Goal: Find specific page/section: Find specific page/section

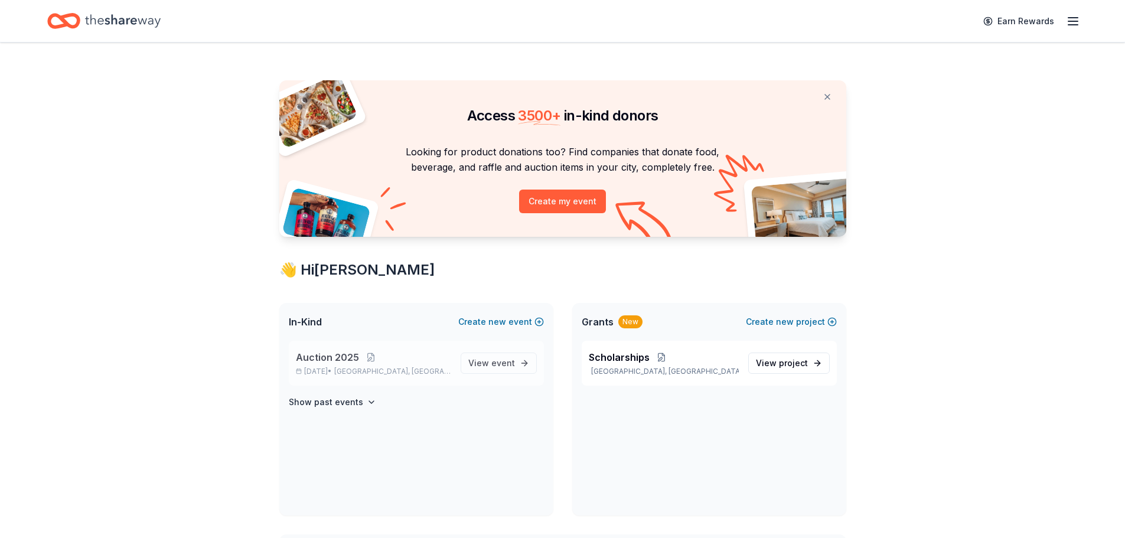
click at [331, 354] on span "Auction 2025" at bounding box center [327, 357] width 63 height 14
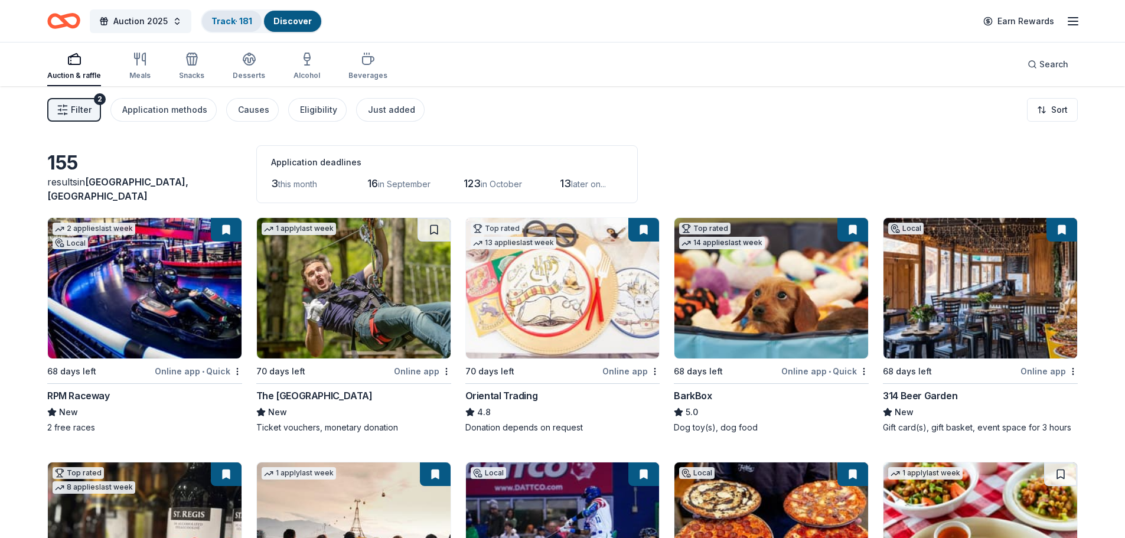
click at [219, 18] on link "Track · 181" at bounding box center [231, 21] width 41 height 10
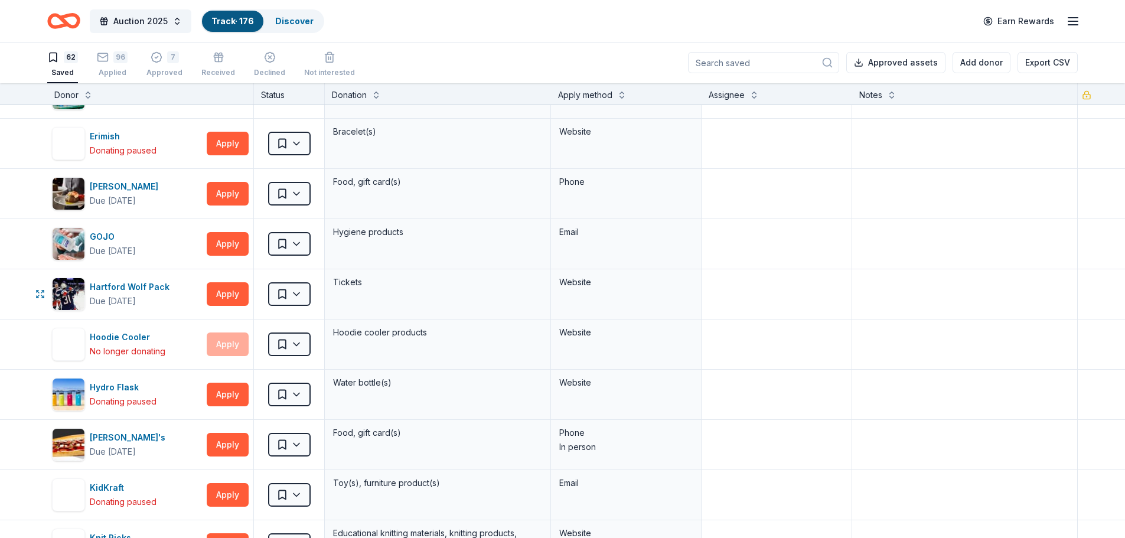
scroll to position [1122, 0]
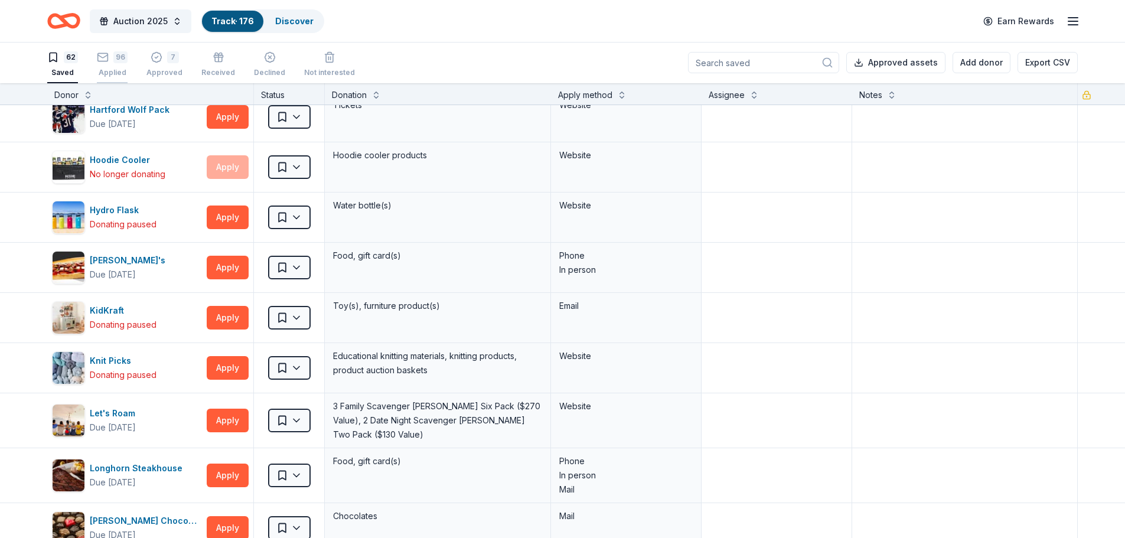
click at [112, 54] on div "96" at bounding box center [112, 57] width 31 height 12
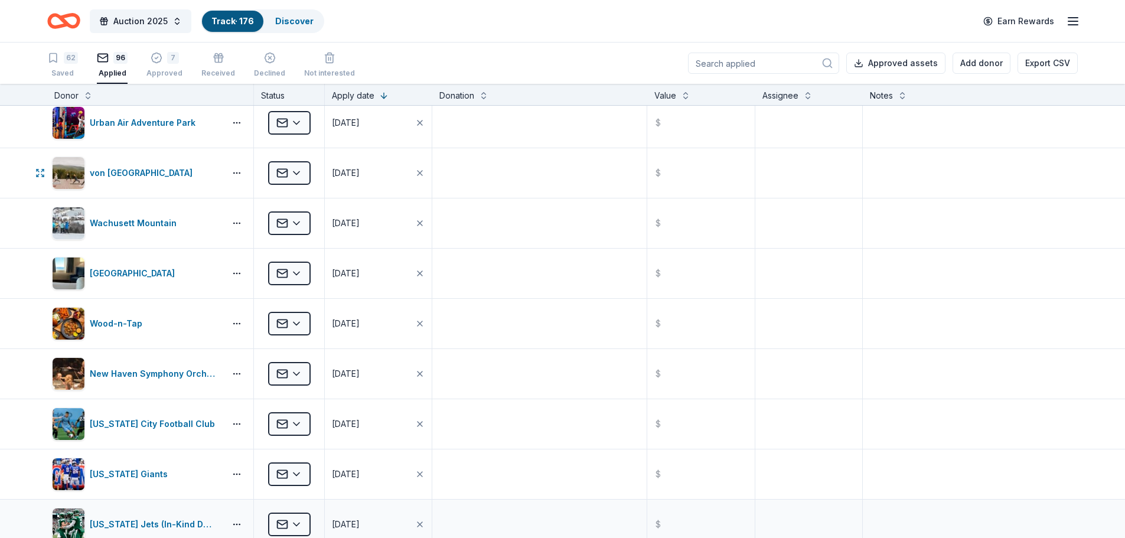
scroll to position [767, 0]
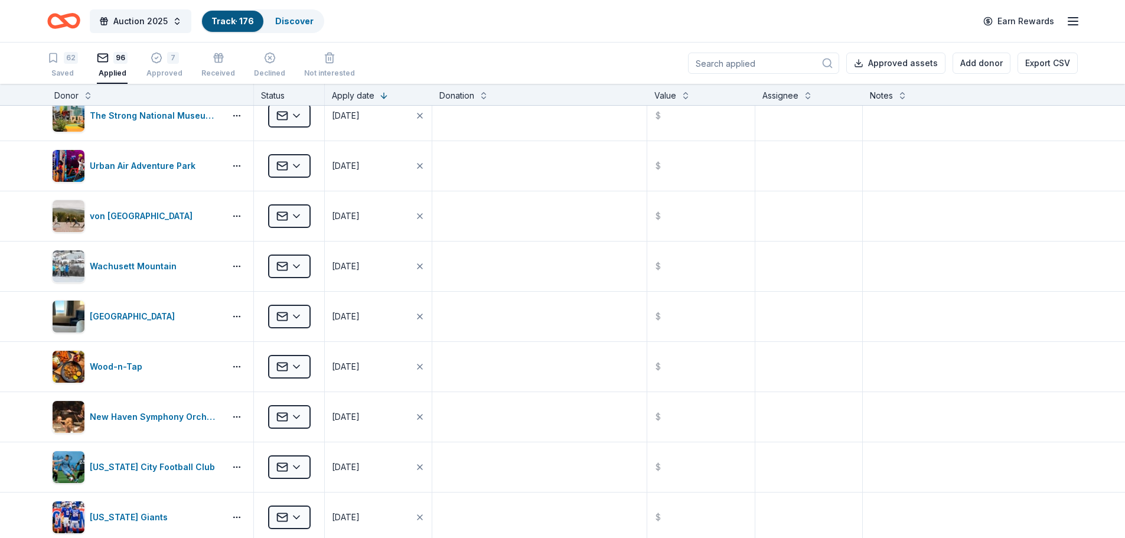
click at [773, 65] on input at bounding box center [763, 63] width 151 height 21
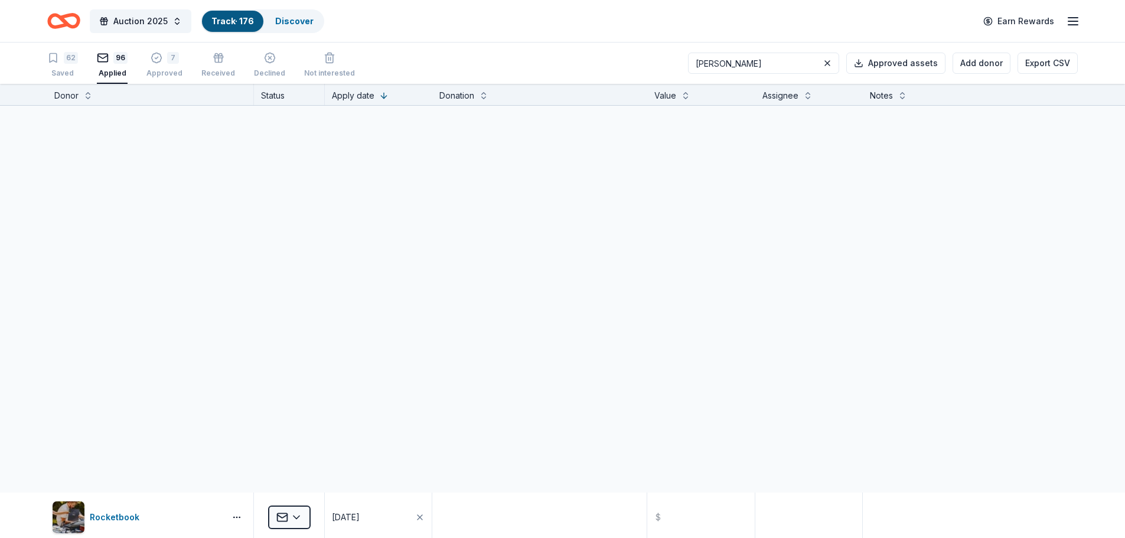
scroll to position [0, 0]
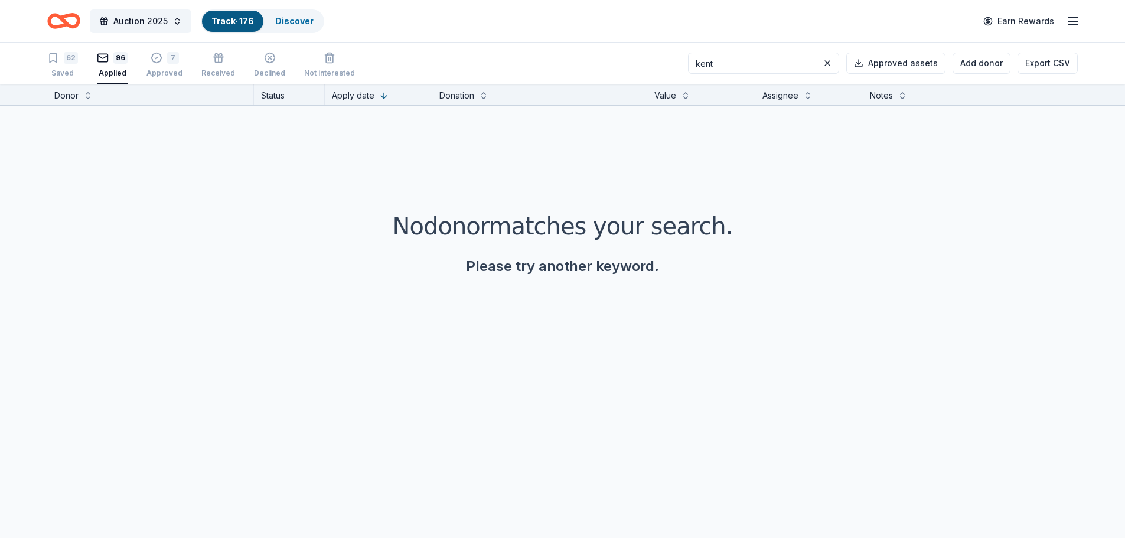
type input "kent"
click at [324, 56] on icon "button" at bounding box center [330, 58] width 12 height 12
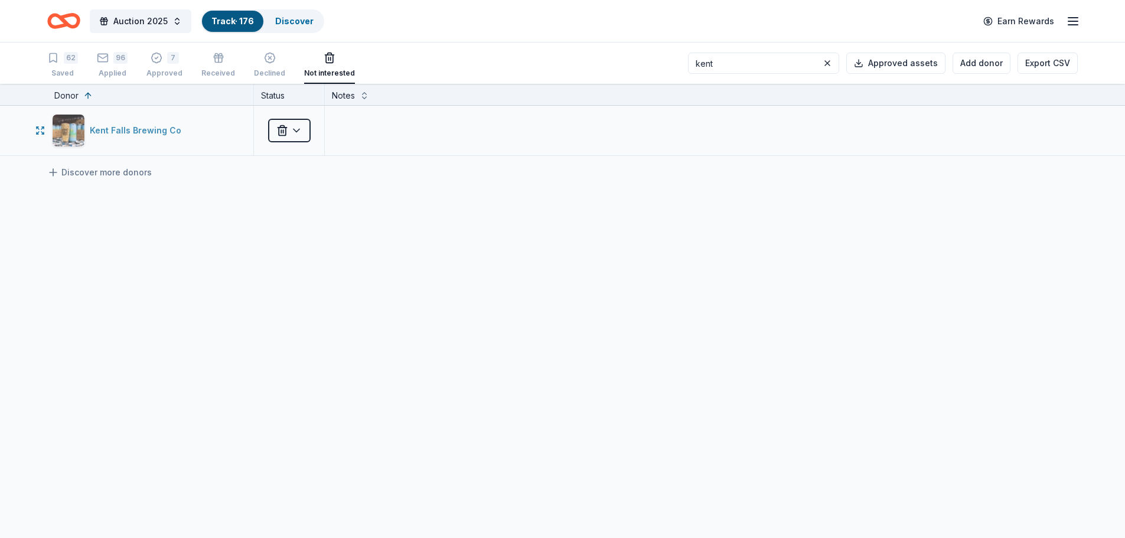
click at [122, 131] on div "Kent Falls Brewing Co" at bounding box center [138, 130] width 96 height 14
